Goal: Use online tool/utility: Utilize a website feature to perform a specific function

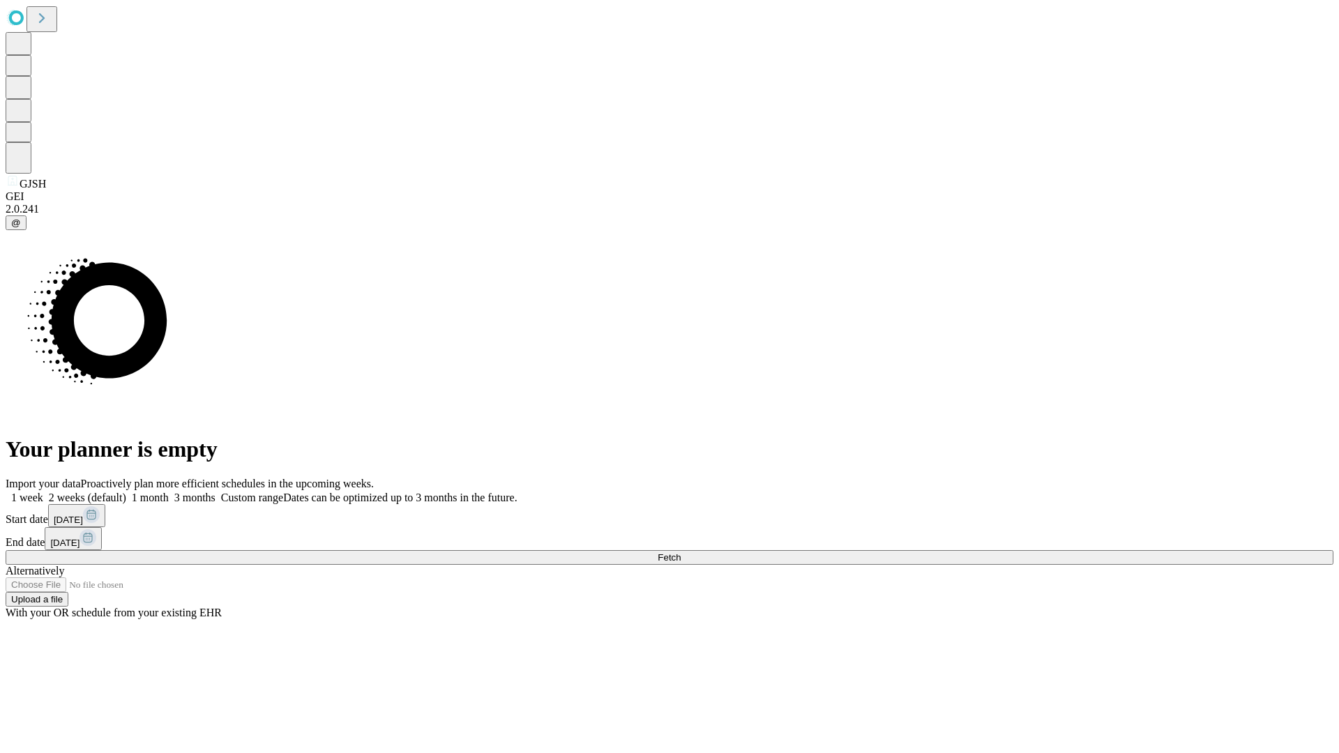
click at [680, 552] on span "Fetch" at bounding box center [668, 557] width 23 height 10
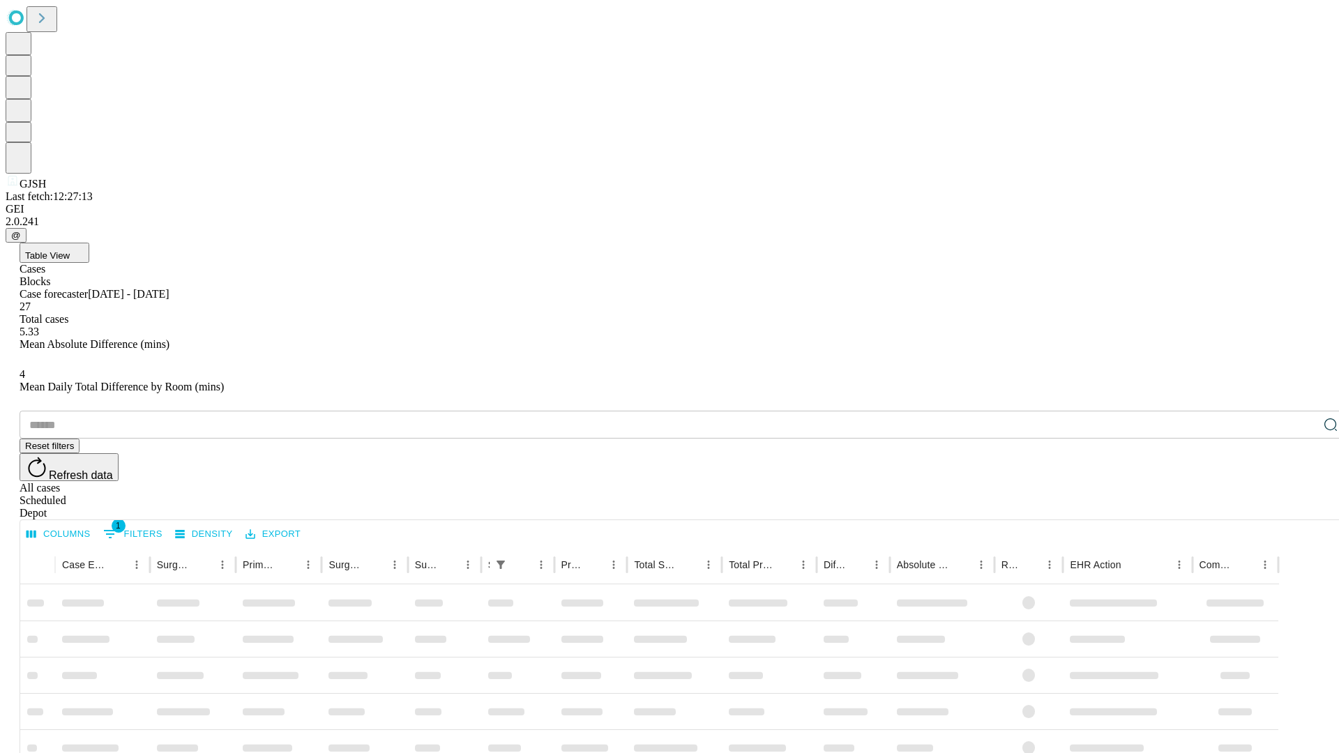
click at [70, 250] on span "Table View" at bounding box center [47, 255] width 45 height 10
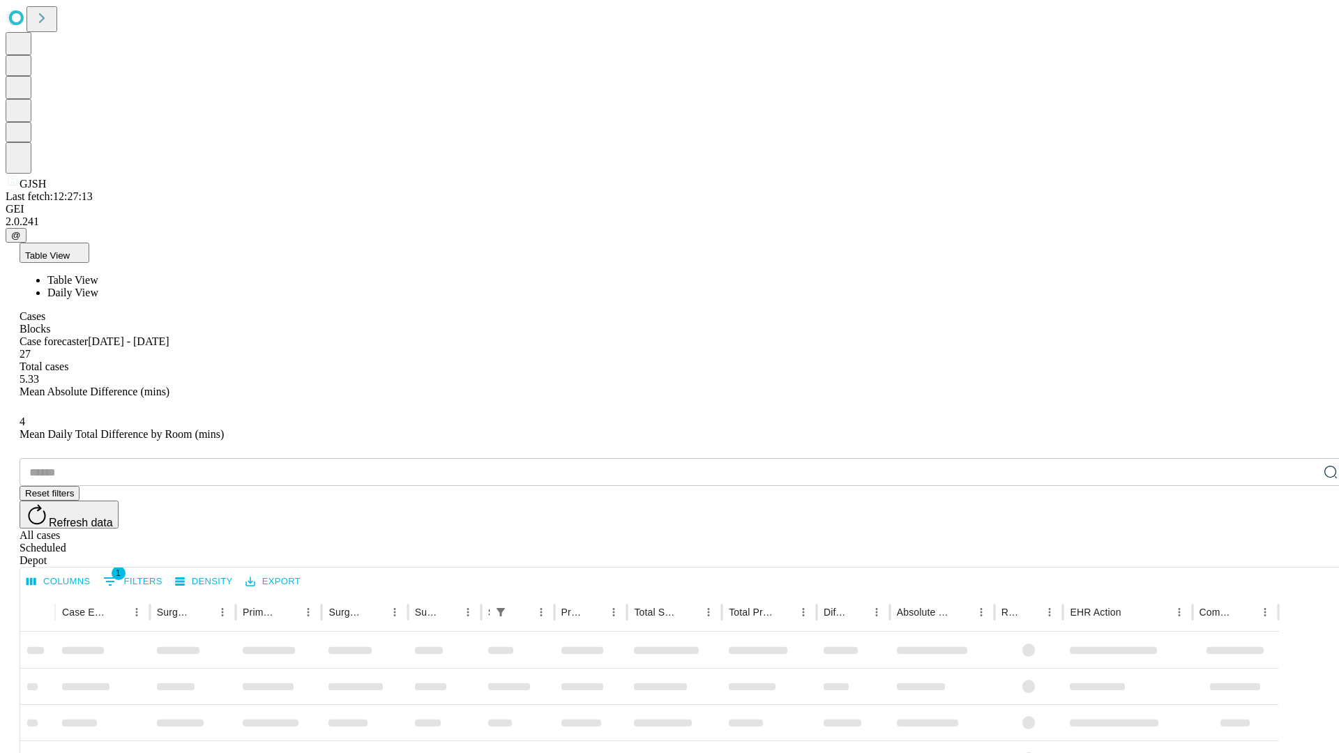
click at [98, 287] on span "Daily View" at bounding box center [72, 293] width 51 height 12
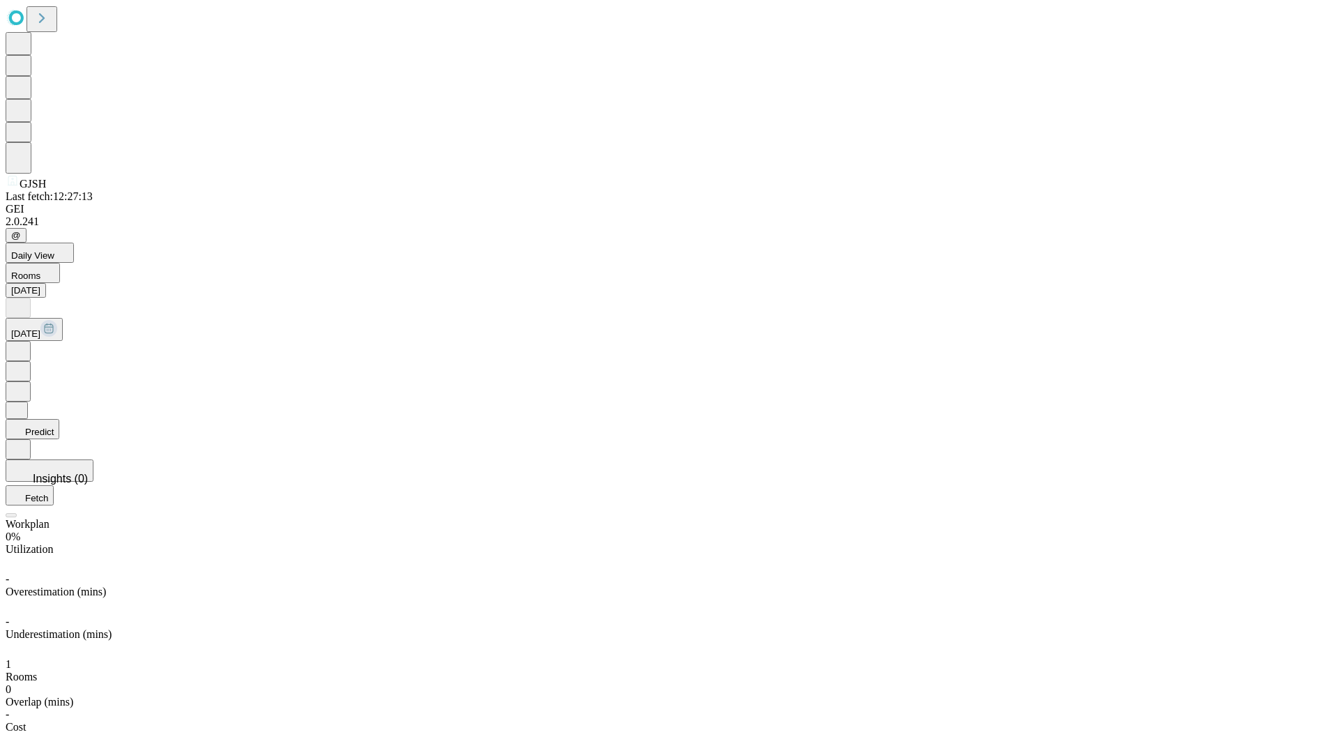
click at [59, 419] on button "Predict" at bounding box center [33, 429] width 54 height 20
